Goal: Task Accomplishment & Management: Use online tool/utility

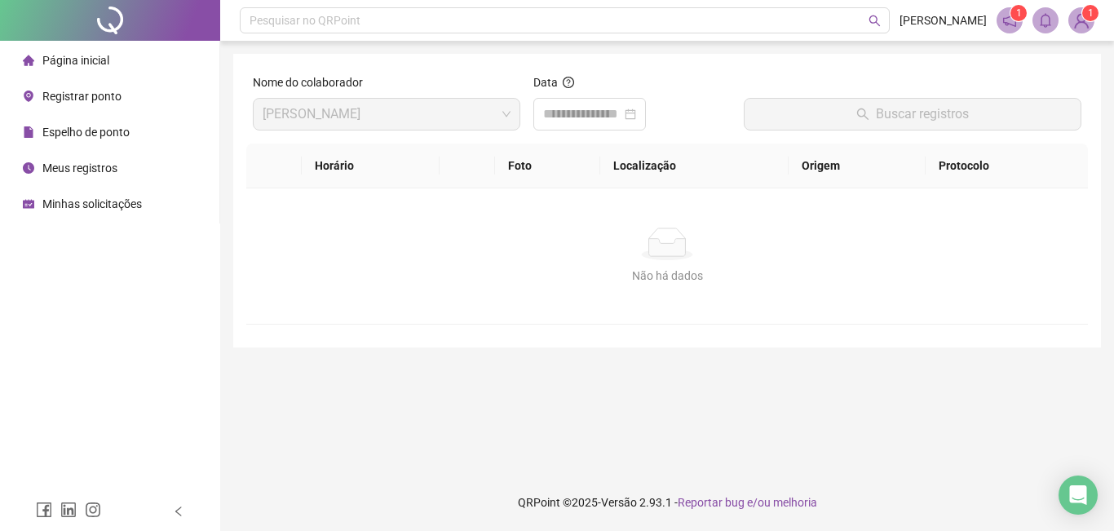
click at [86, 62] on span "Página inicial" at bounding box center [75, 60] width 67 height 13
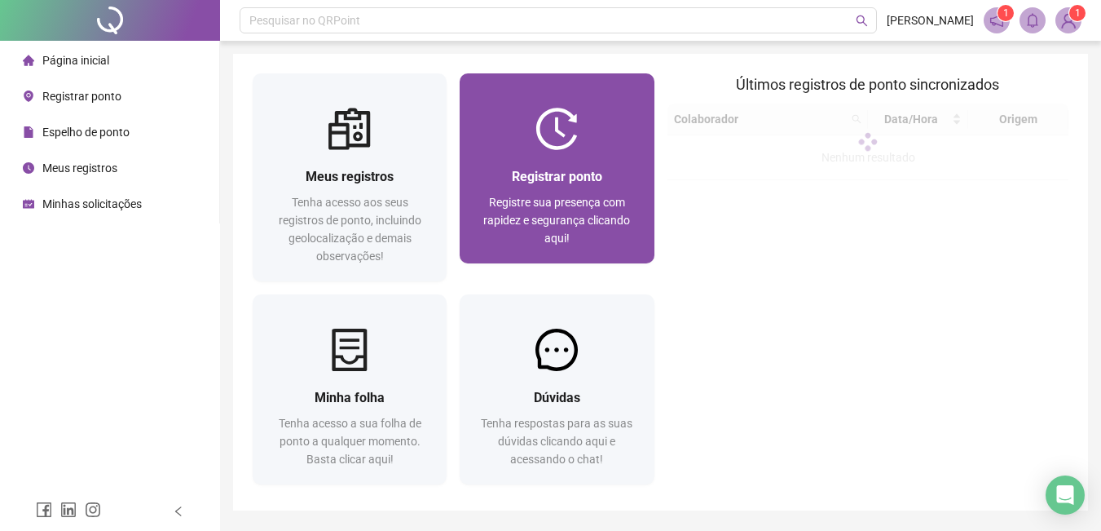
click at [587, 159] on div "Registrar ponto Registre sua presença com rapidez e segurança clicando aqui!" at bounding box center [557, 206] width 194 height 113
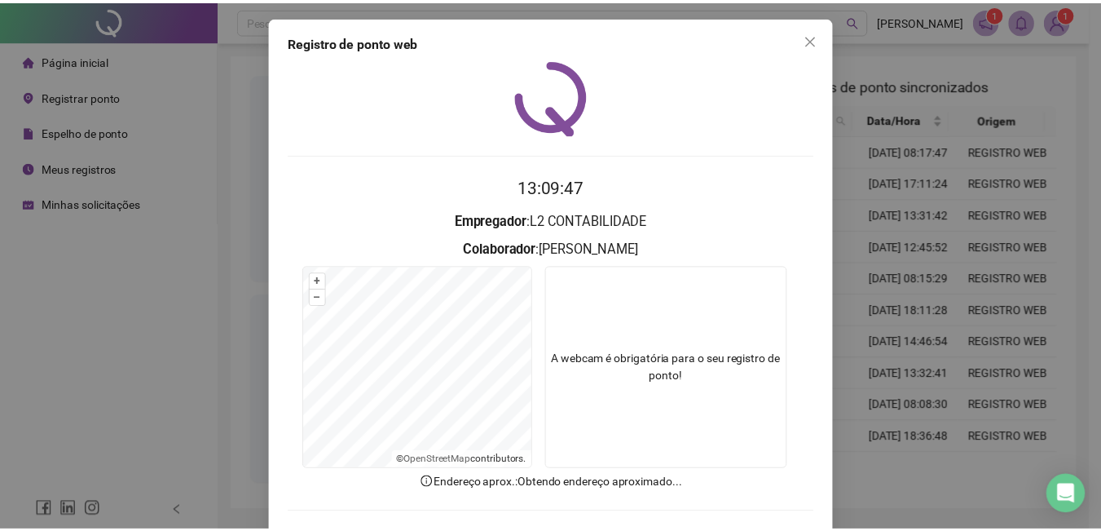
scroll to position [70, 0]
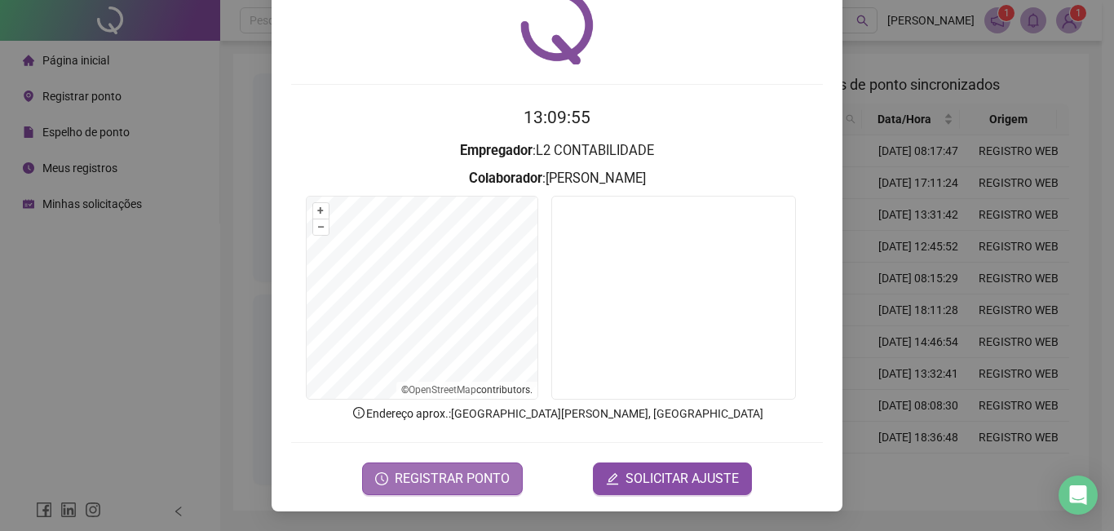
click at [472, 475] on span "REGISTRAR PONTO" at bounding box center [452, 479] width 115 height 20
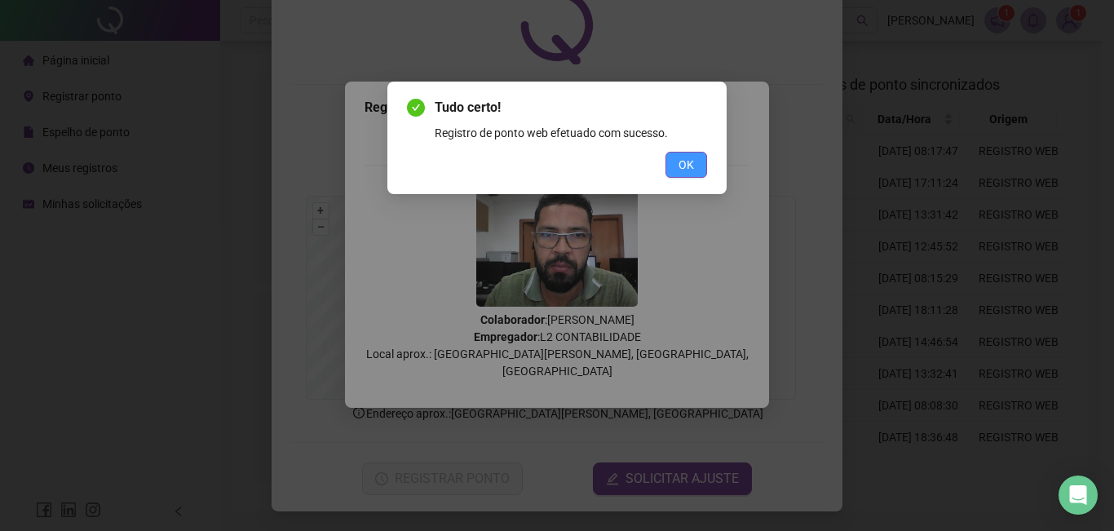
click at [691, 162] on span "OK" at bounding box center [685, 165] width 15 height 18
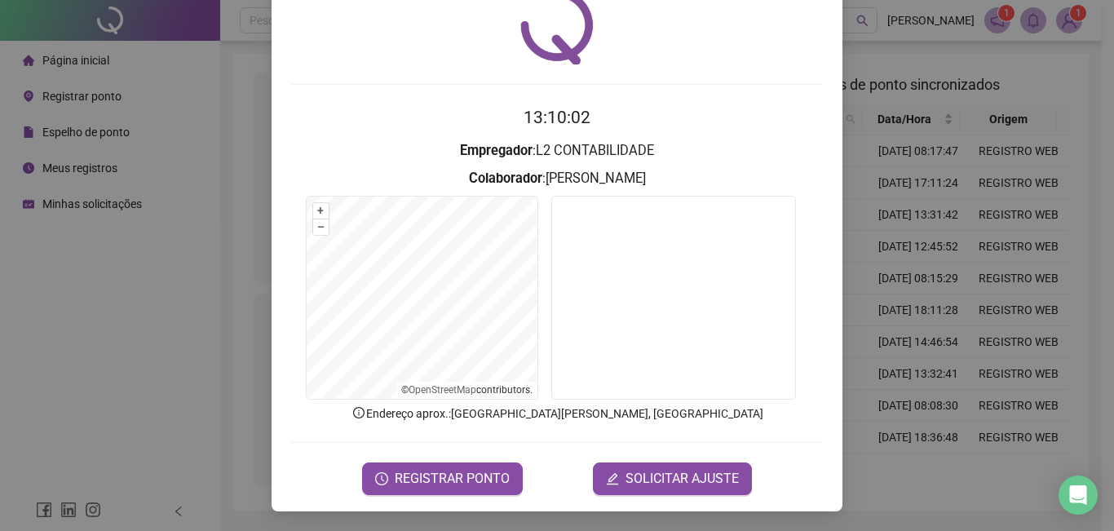
click at [938, 65] on div "Registro de ponto web 13:10:02 Empregador : L2 CONTABILIDADE Colaborador : [PER…" at bounding box center [557, 265] width 1114 height 531
